Goal: Information Seeking & Learning: Learn about a topic

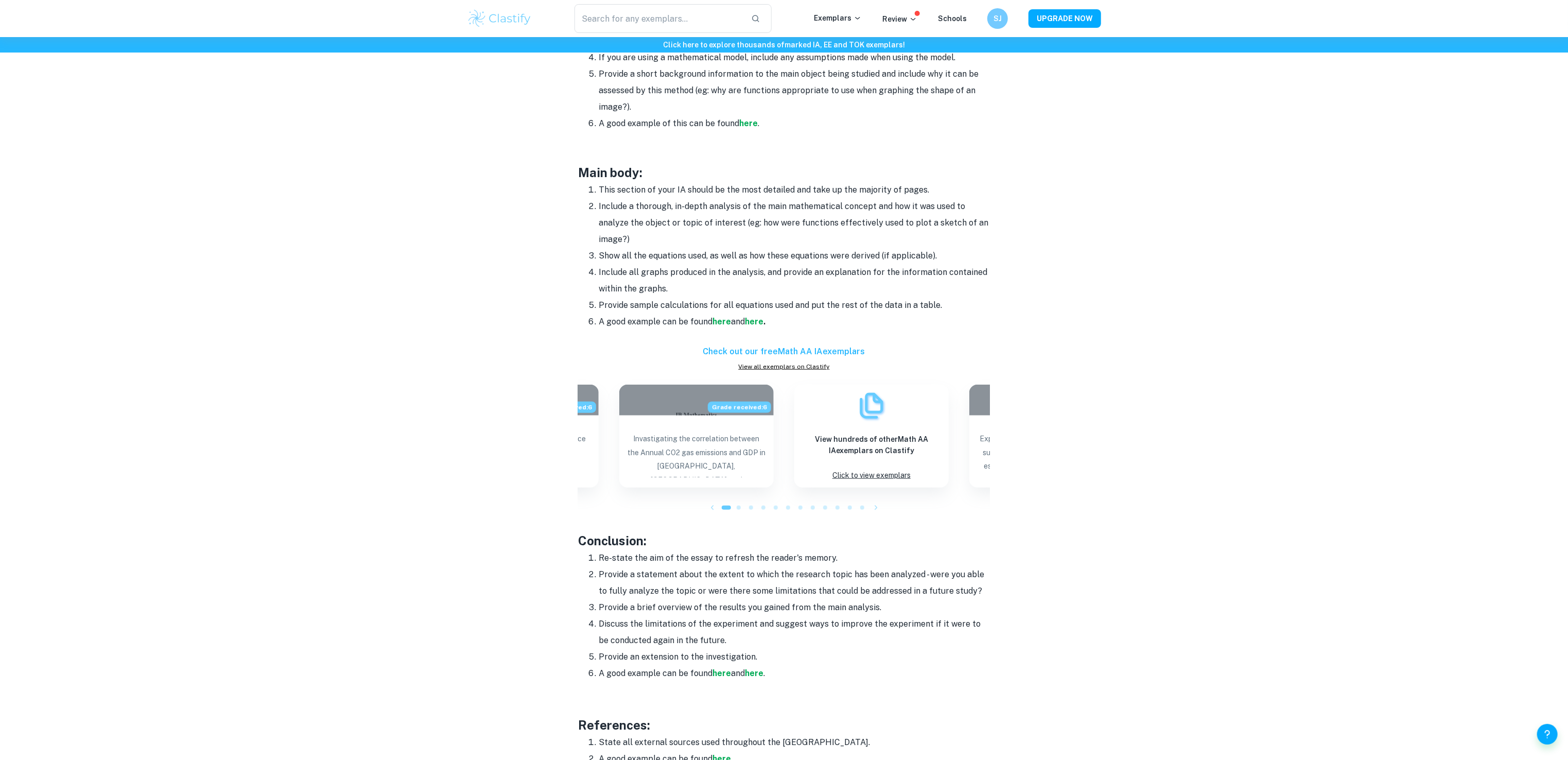
scroll to position [799, 0]
